Goal: Transaction & Acquisition: Subscribe to service/newsletter

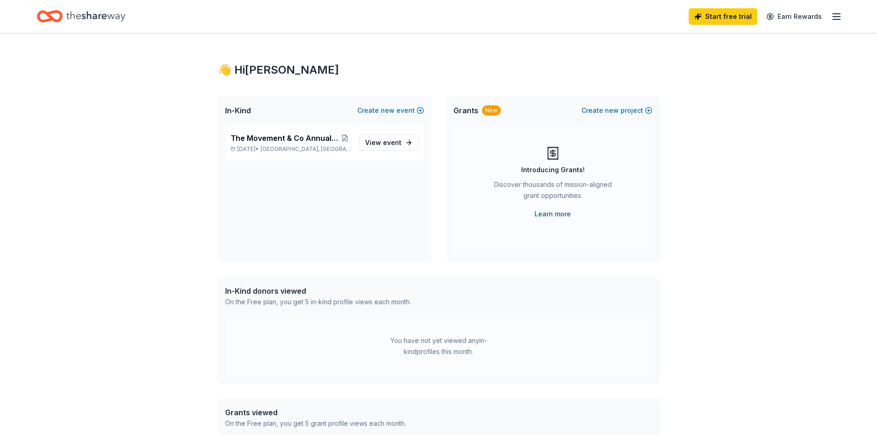
click at [550, 214] on link "Learn more" at bounding box center [552, 214] width 36 height 11
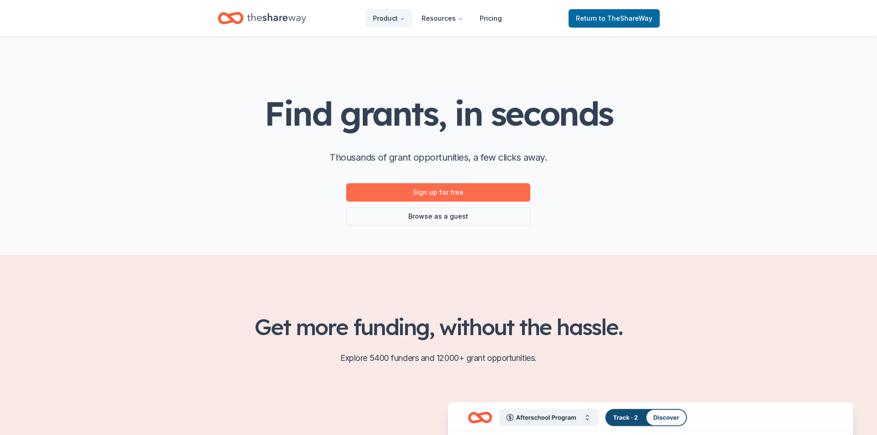
click at [432, 189] on link "Sign up for free" at bounding box center [438, 192] width 184 height 18
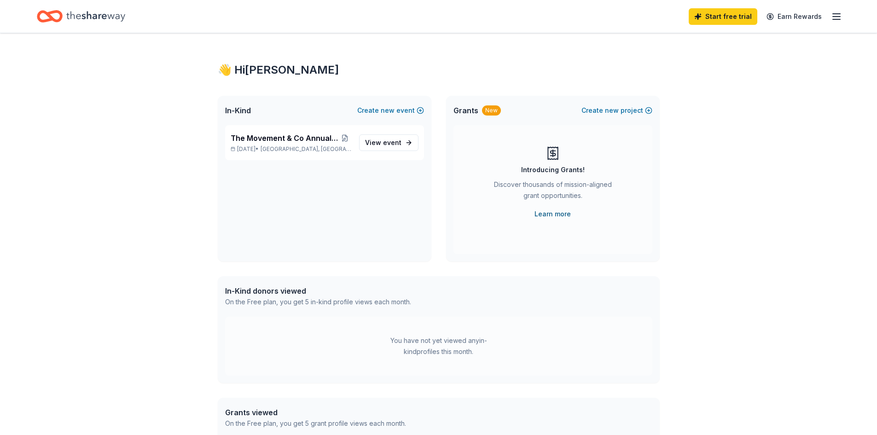
click at [553, 210] on link "Learn more" at bounding box center [552, 214] width 36 height 11
